Goal: Find specific page/section: Find specific page/section

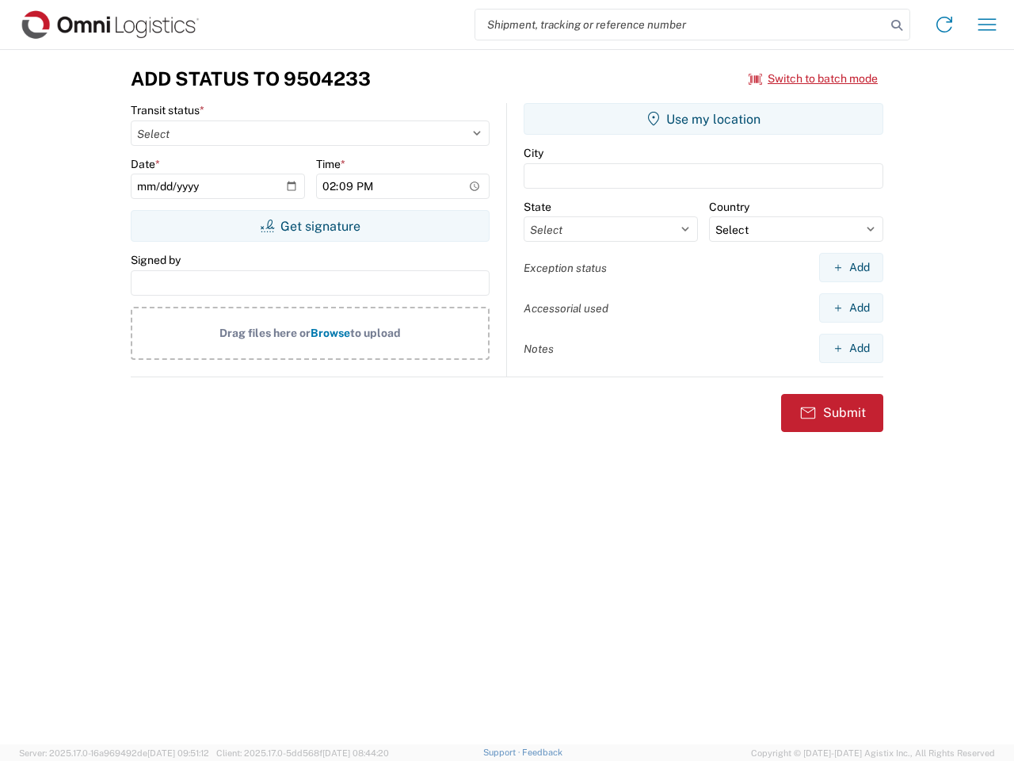
click at [681, 25] on input "search" at bounding box center [680, 25] width 410 height 30
click at [897, 25] on icon at bounding box center [897, 25] width 22 height 22
click at [945, 25] on icon at bounding box center [944, 24] width 25 height 25
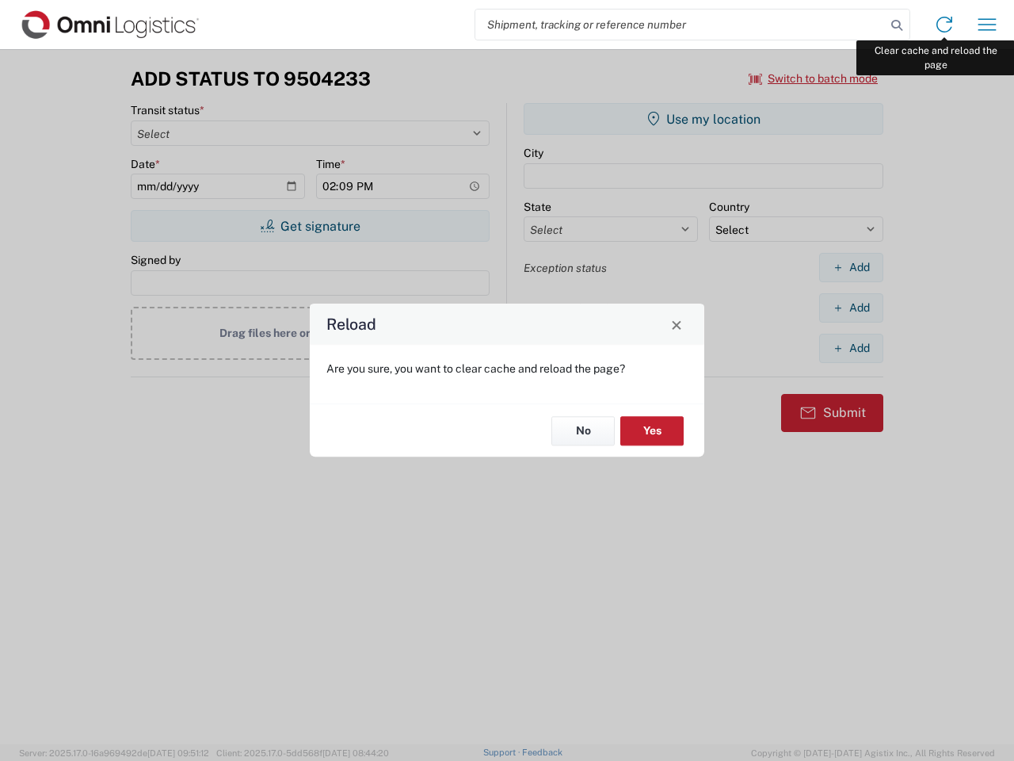
click at [987, 25] on div "Reload Are you sure, you want to clear cache and reload the page? No Yes" at bounding box center [507, 380] width 1014 height 761
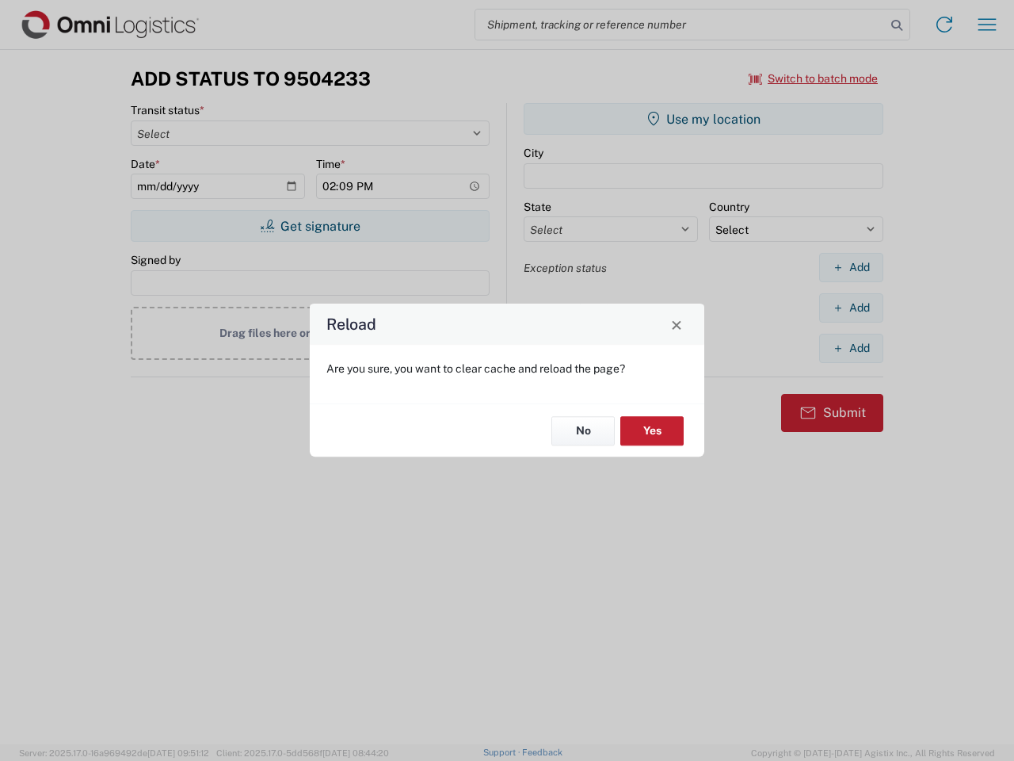
click at [814, 78] on div "Reload Are you sure, you want to clear cache and reload the page? No Yes" at bounding box center [507, 380] width 1014 height 761
click at [310, 226] on div "Reload Are you sure, you want to clear cache and reload the page? No Yes" at bounding box center [507, 380] width 1014 height 761
click at [704, 119] on div "Reload Are you sure, you want to clear cache and reload the page? No Yes" at bounding box center [507, 380] width 1014 height 761
click at [851, 267] on div "Reload Are you sure, you want to clear cache and reload the page? No Yes" at bounding box center [507, 380] width 1014 height 761
click at [851, 307] on div "Reload Are you sure, you want to clear cache and reload the page? No Yes" at bounding box center [507, 380] width 1014 height 761
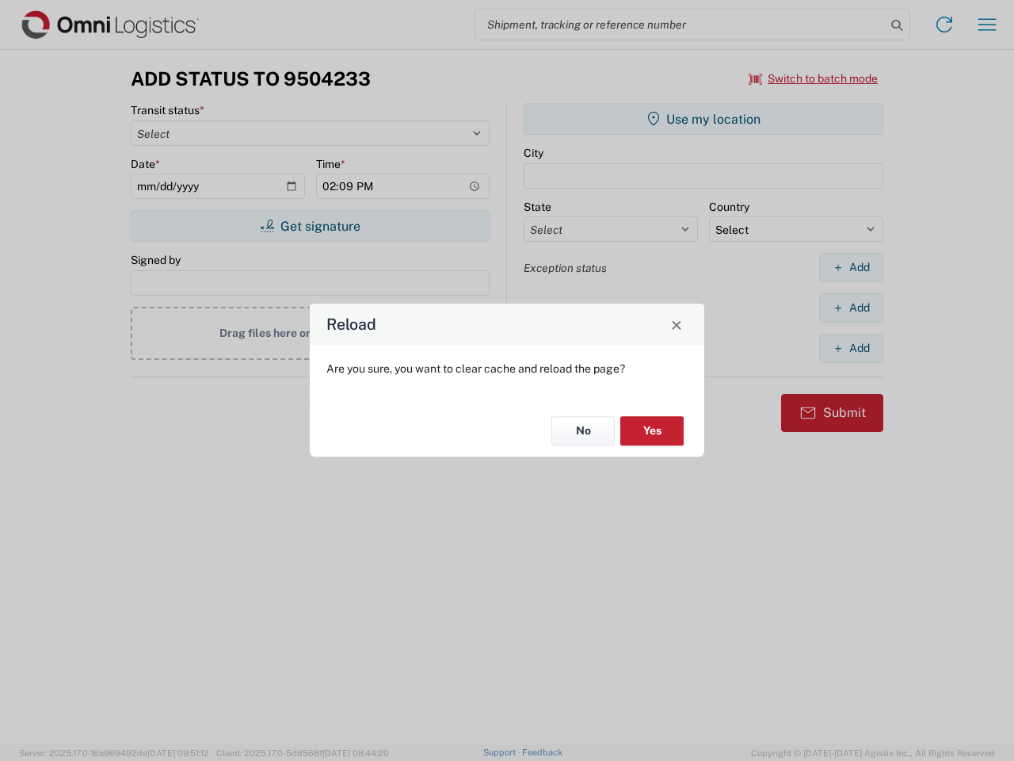
click at [851, 348] on div "Reload Are you sure, you want to clear cache and reload the page? No Yes" at bounding box center [507, 380] width 1014 height 761
